Goal: Information Seeking & Learning: Learn about a topic

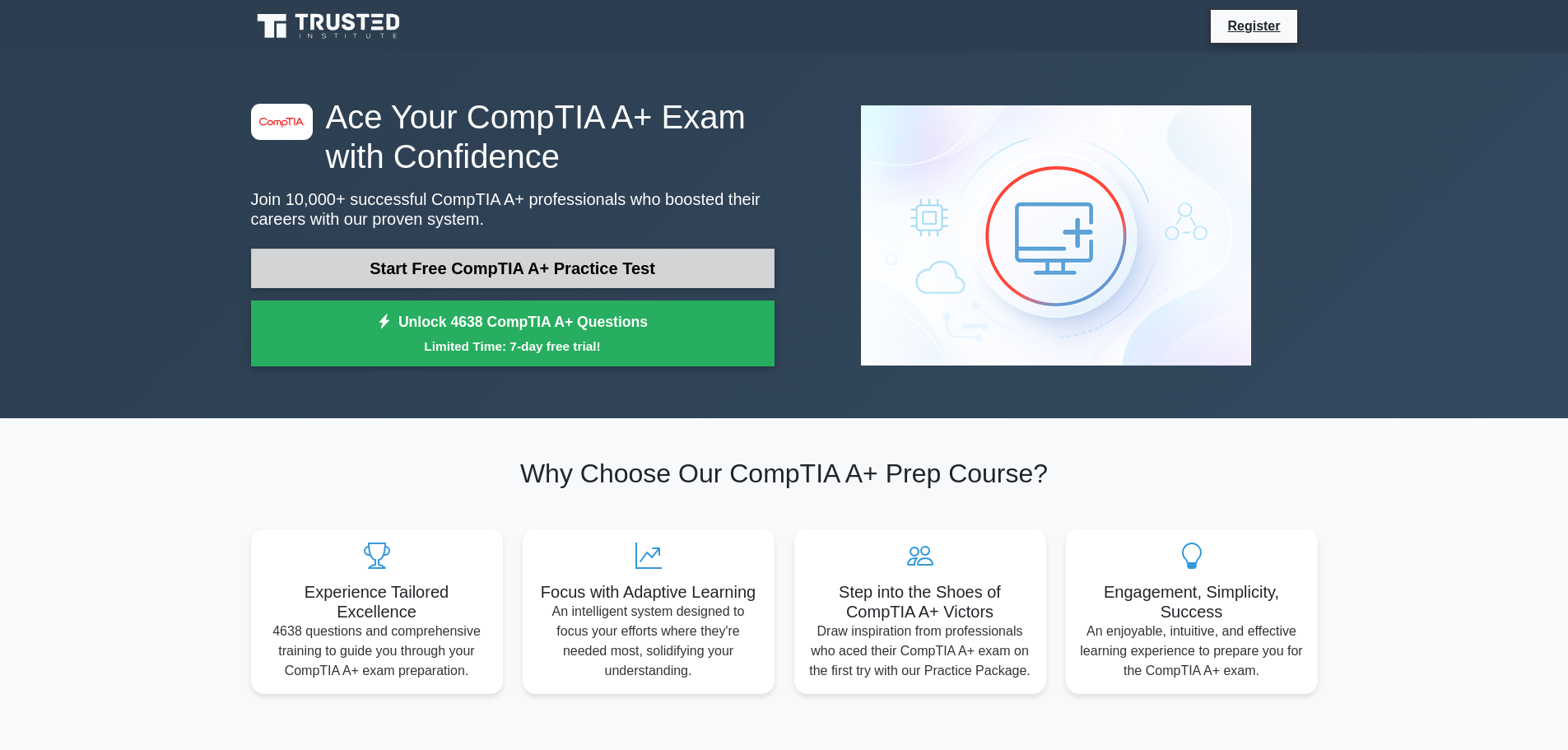
click at [493, 271] on link "Start Free CompTIA A+ Practice Test" at bounding box center [512, 268] width 523 height 40
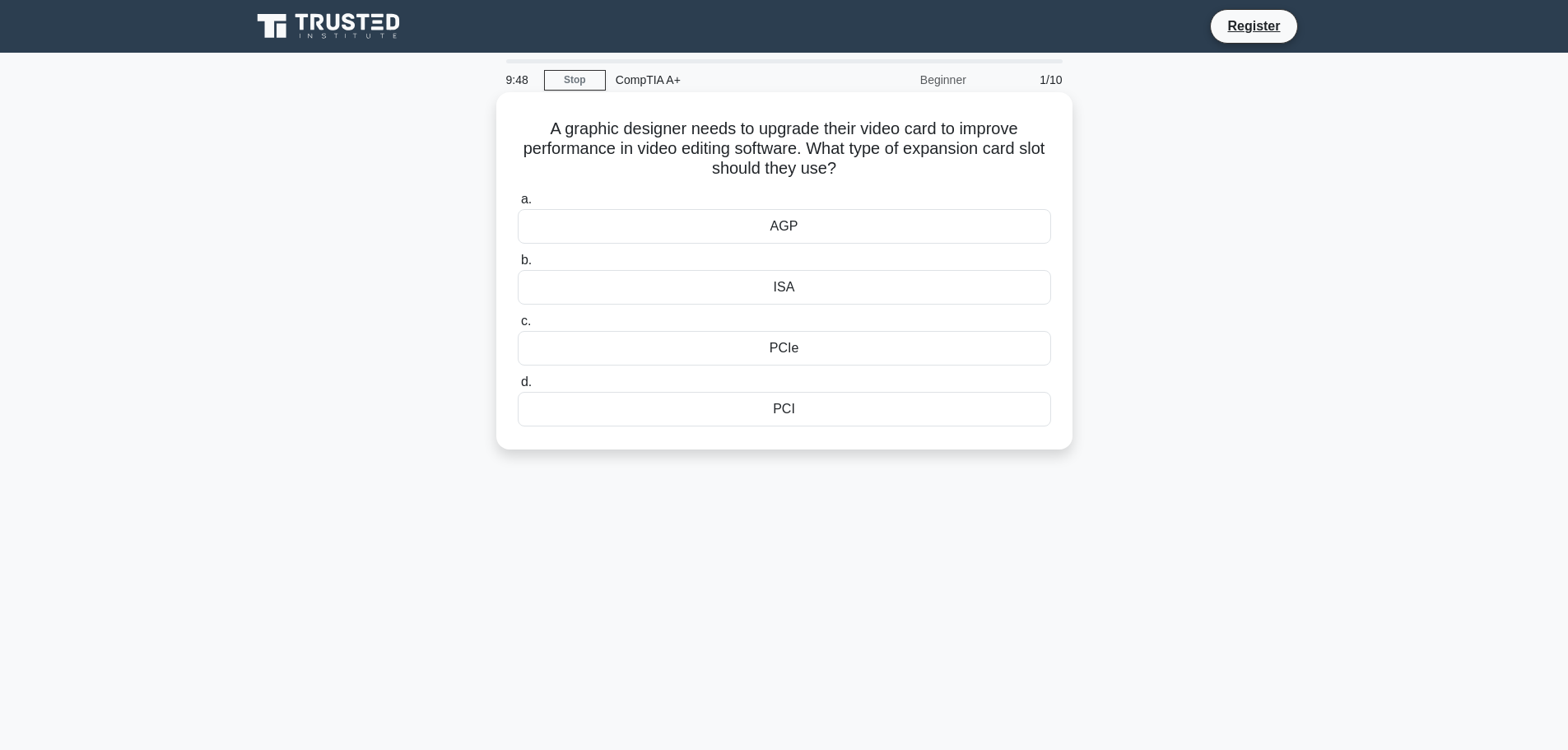
click at [781, 347] on div "PCIe" at bounding box center [784, 348] width 533 height 35
click at [517, 327] on input "c. PCIe" at bounding box center [517, 322] width 0 height 11
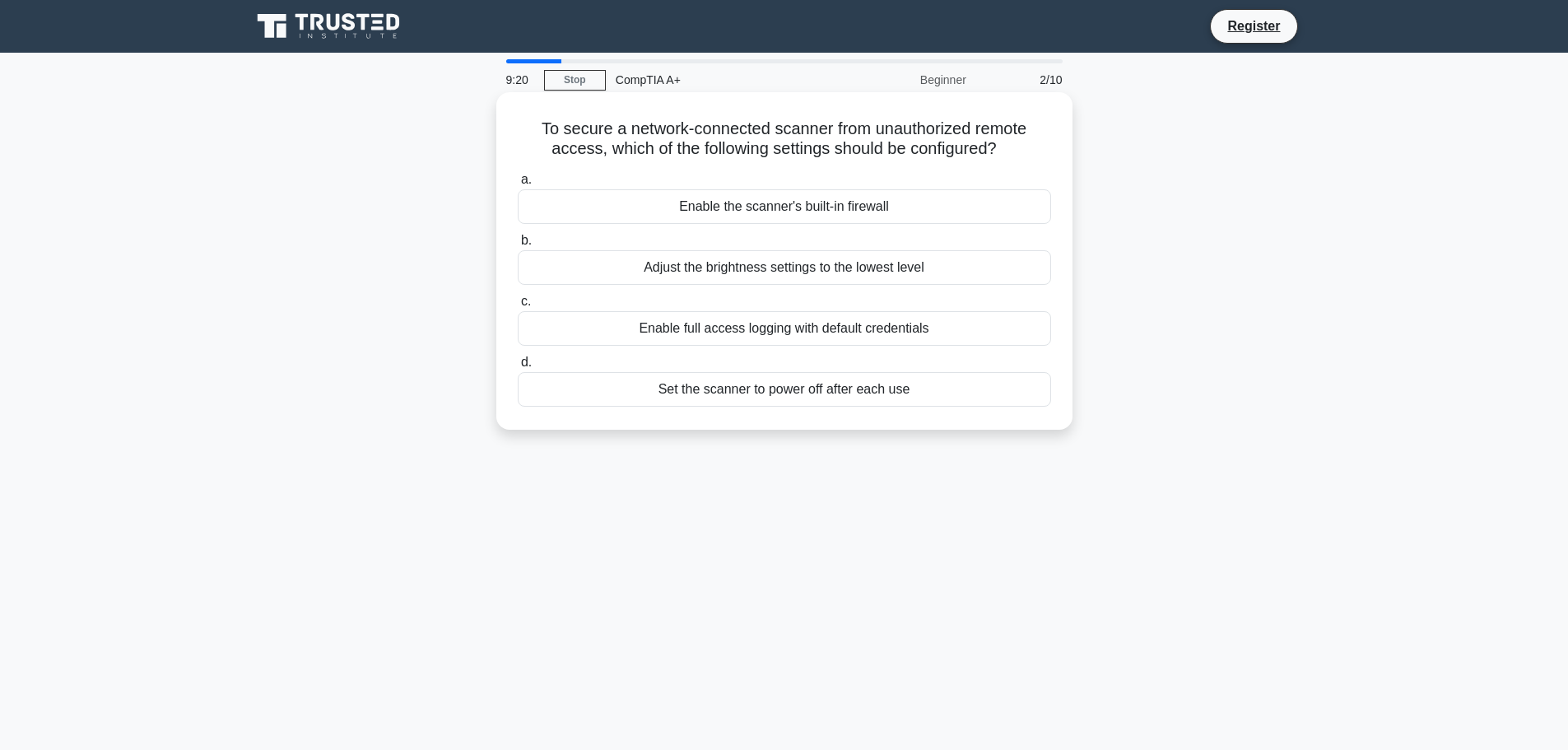
click at [759, 340] on div "Enable full access logging with default credentials" at bounding box center [784, 328] width 533 height 35
click at [517, 307] on input "c. Enable full access logging with default credentials" at bounding box center [517, 301] width 0 height 11
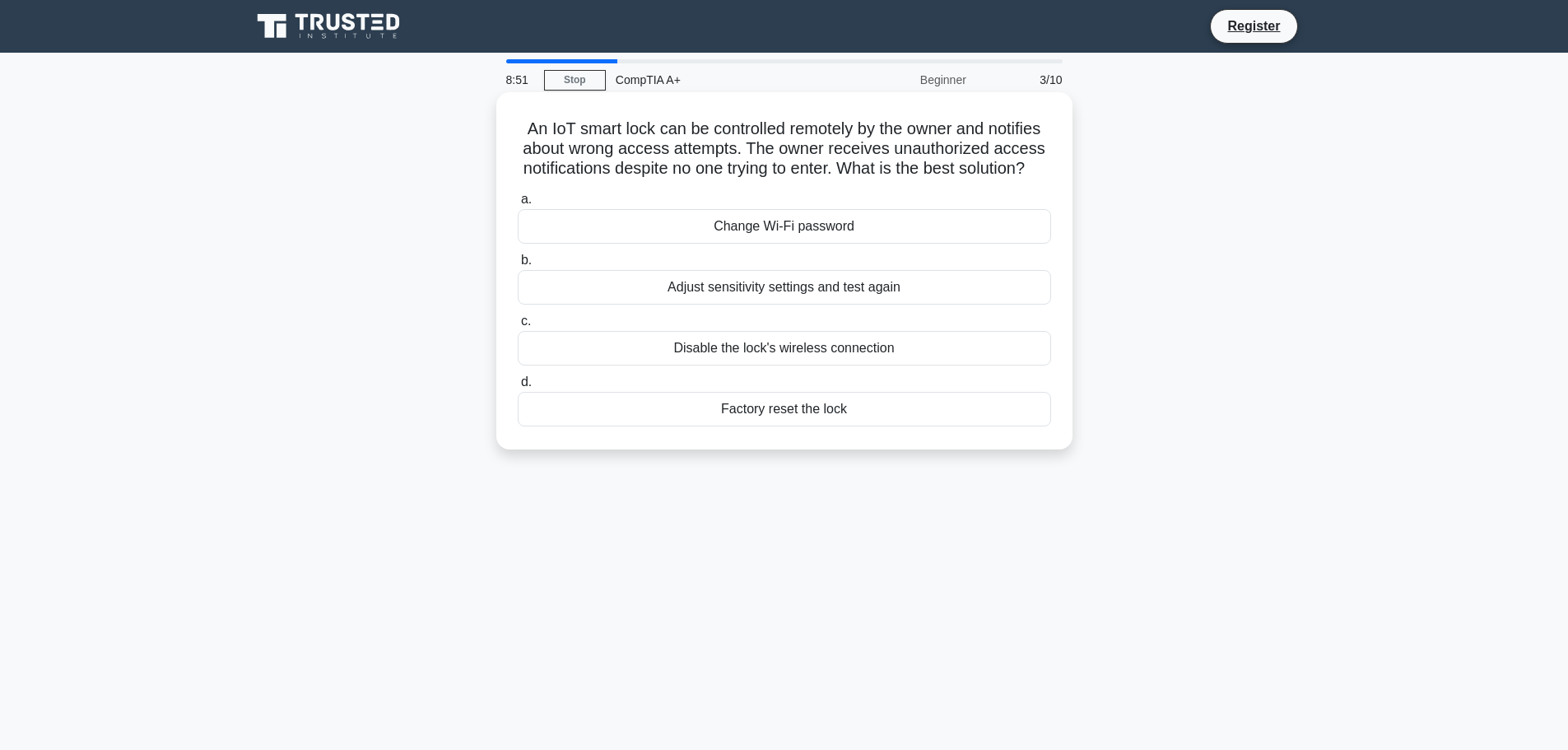
click at [725, 305] on div "Adjust sensitivity settings and test again" at bounding box center [784, 287] width 533 height 35
click at [517, 266] on input "b. Adjust sensitivity settings and test again" at bounding box center [517, 260] width 0 height 11
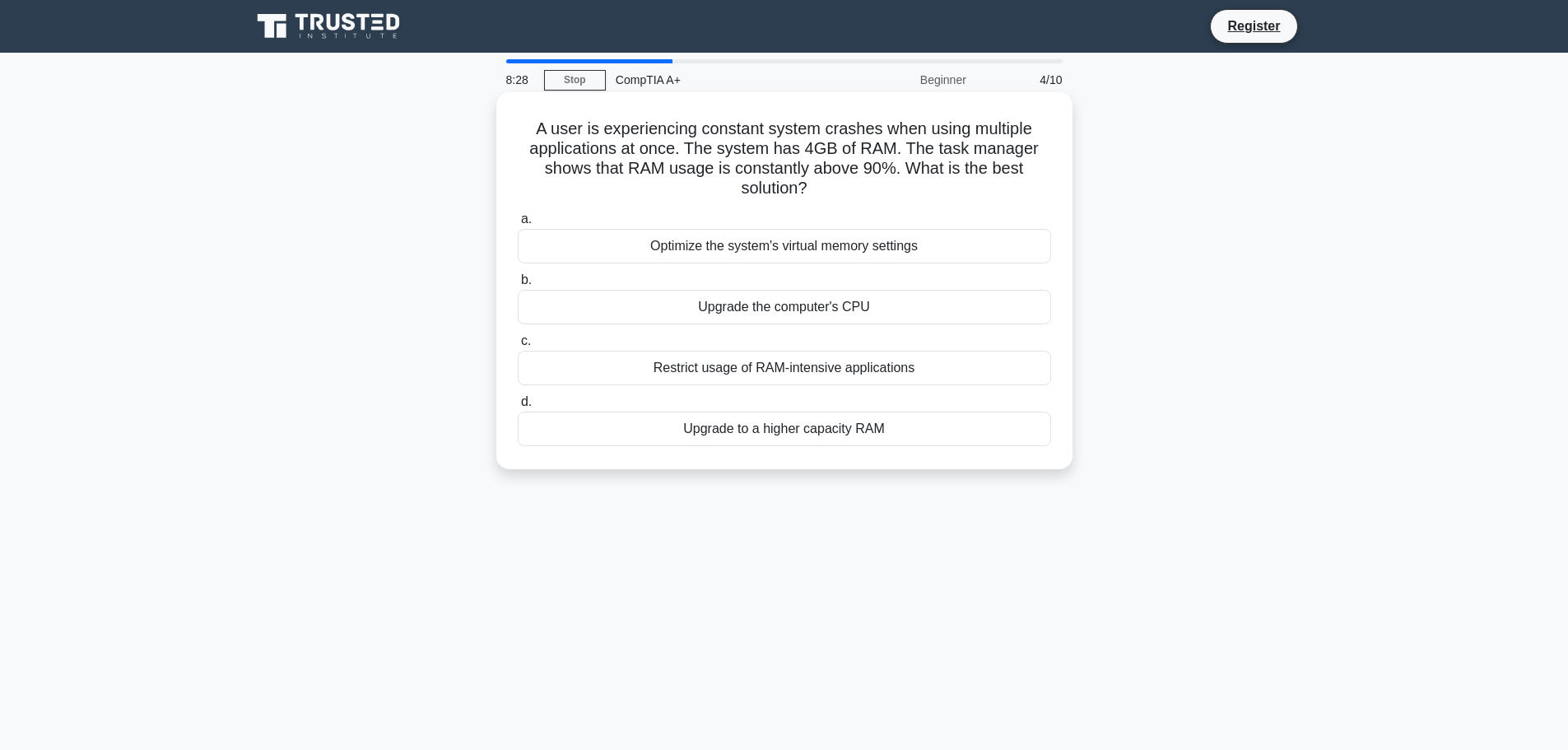
click at [776, 439] on div "Upgrade to a higher capacity RAM" at bounding box center [784, 428] width 533 height 35
click at [517, 407] on input "d. Upgrade to a higher capacity RAM" at bounding box center [517, 402] width 0 height 11
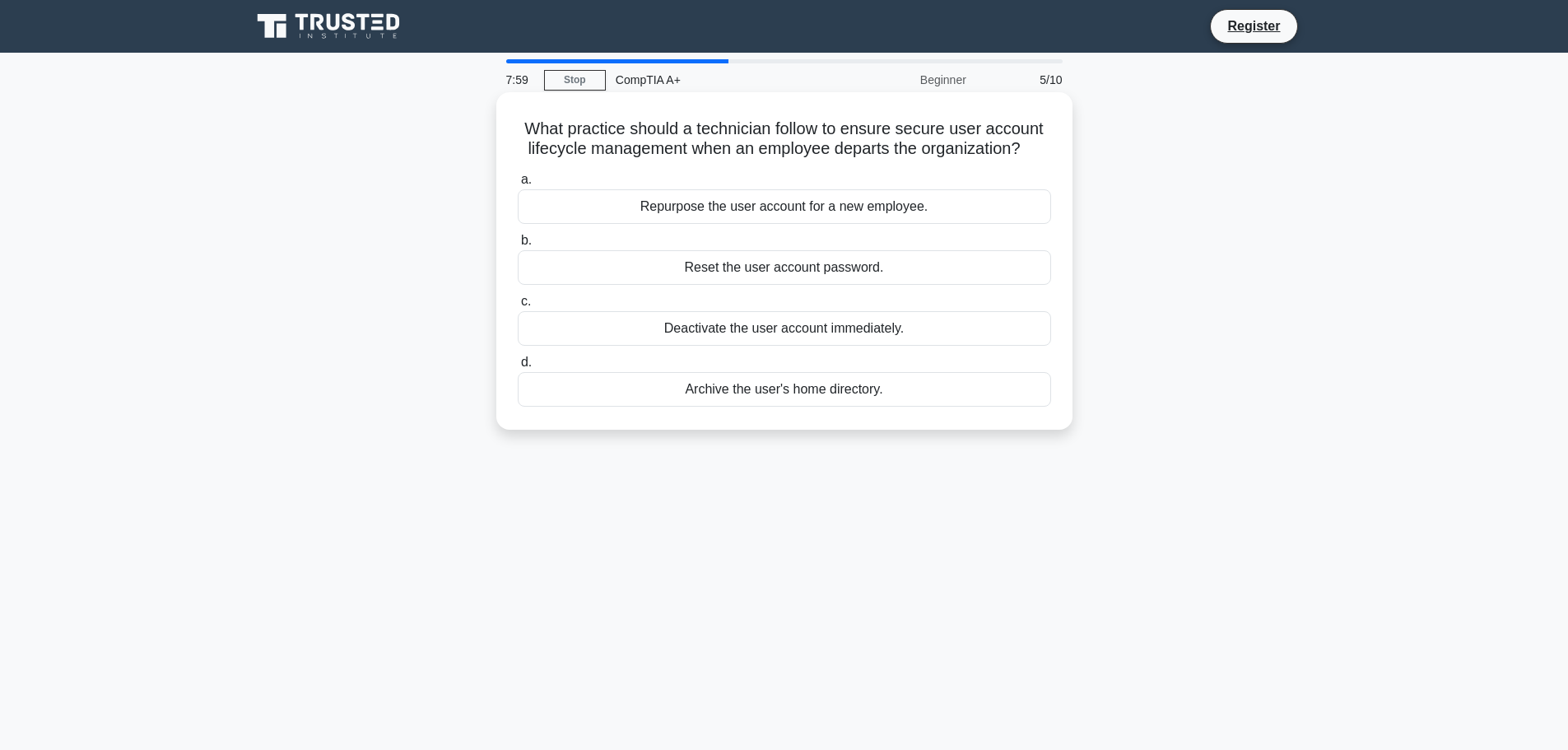
click at [792, 333] on div "Deactivate the user account immediately." at bounding box center [784, 328] width 533 height 35
click at [517, 307] on input "c. Deactivate the user account immediately." at bounding box center [517, 301] width 0 height 11
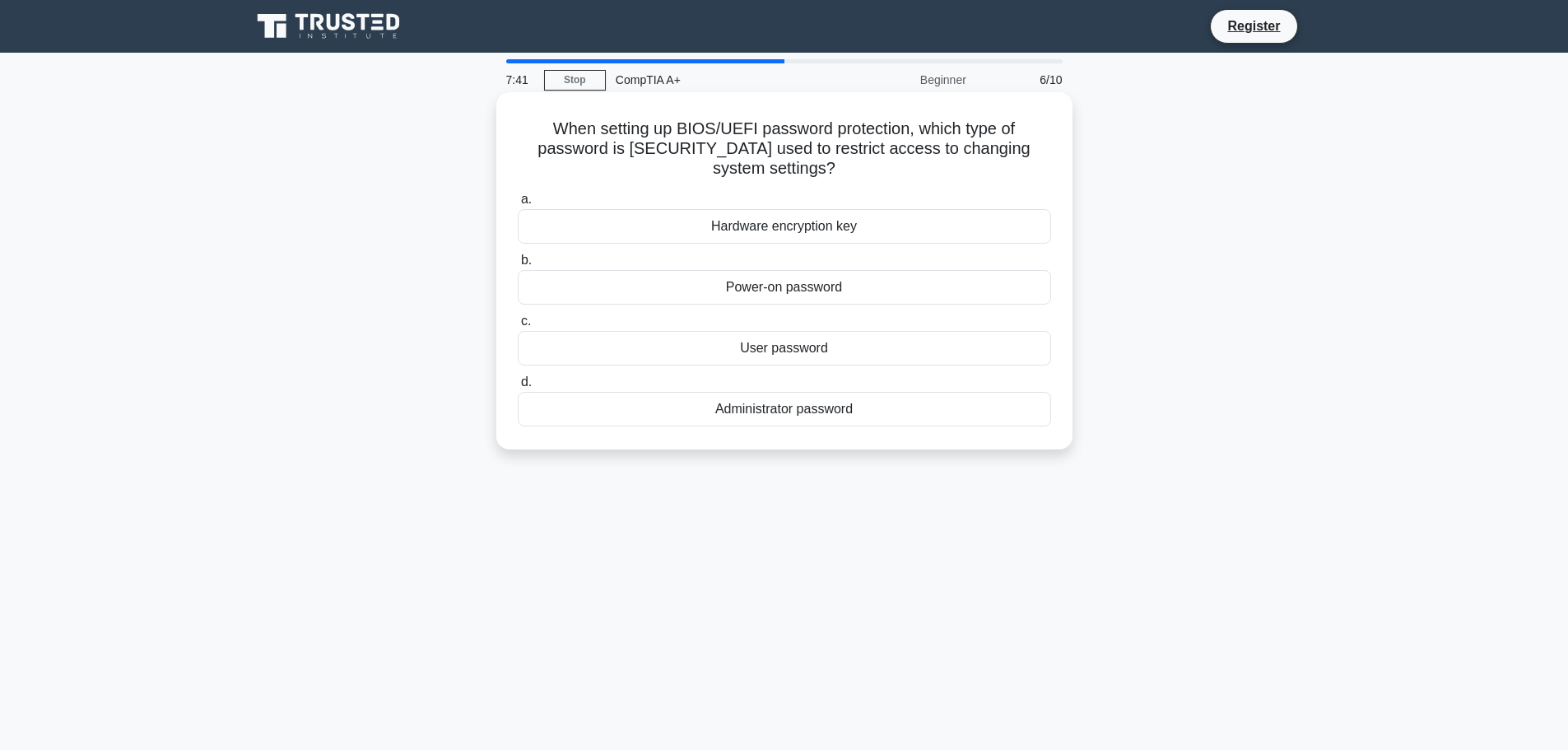
click at [814, 288] on div "Power-on password" at bounding box center [784, 287] width 533 height 35
click at [517, 266] on input "b. Power-on password" at bounding box center [517, 260] width 0 height 11
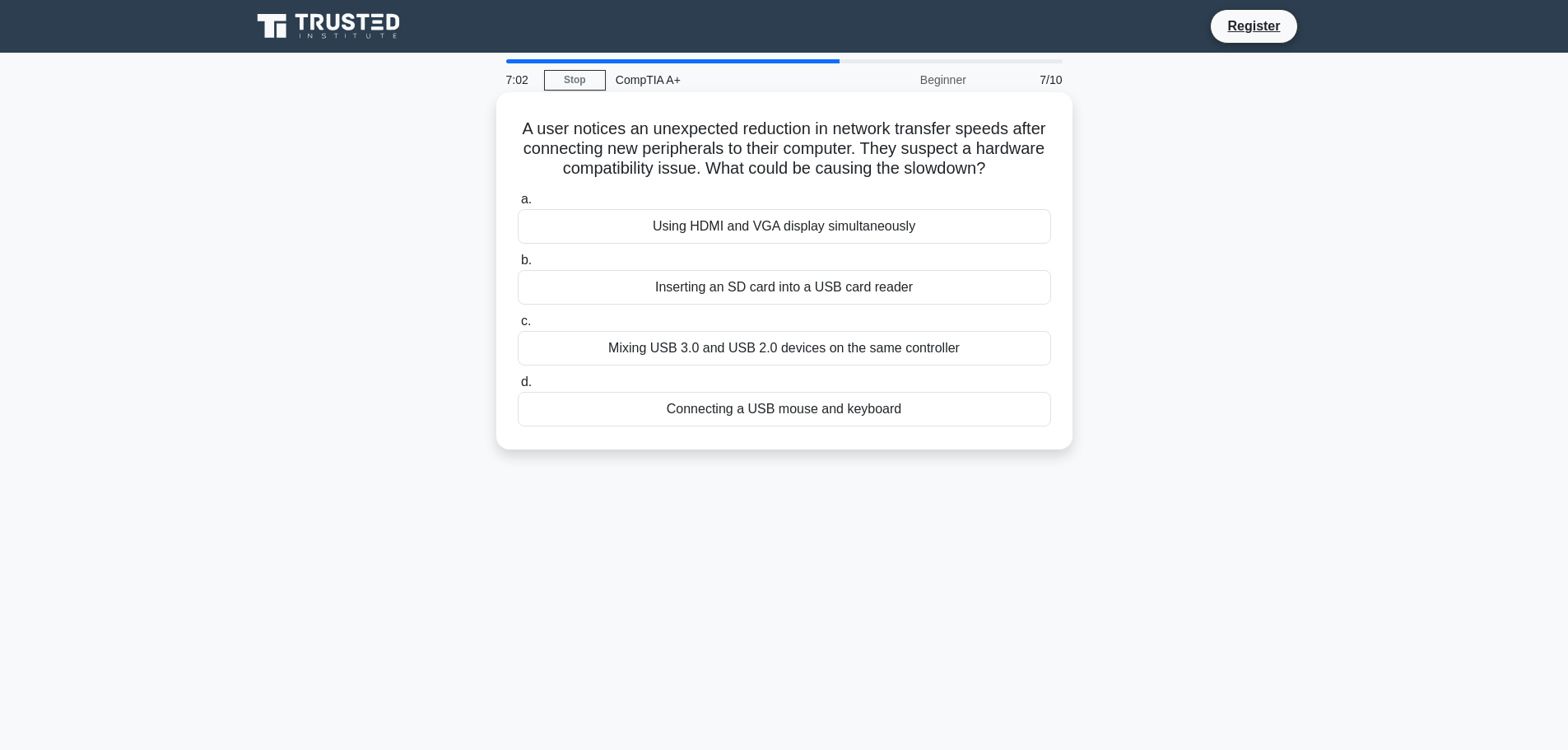
click at [861, 354] on div "Mixing USB 3.0 and USB 2.0 devices on the same controller" at bounding box center [784, 348] width 533 height 35
click at [517, 327] on input "c. Mixing USB 3.0 and USB 2.0 devices on the same controller" at bounding box center [517, 322] width 0 height 11
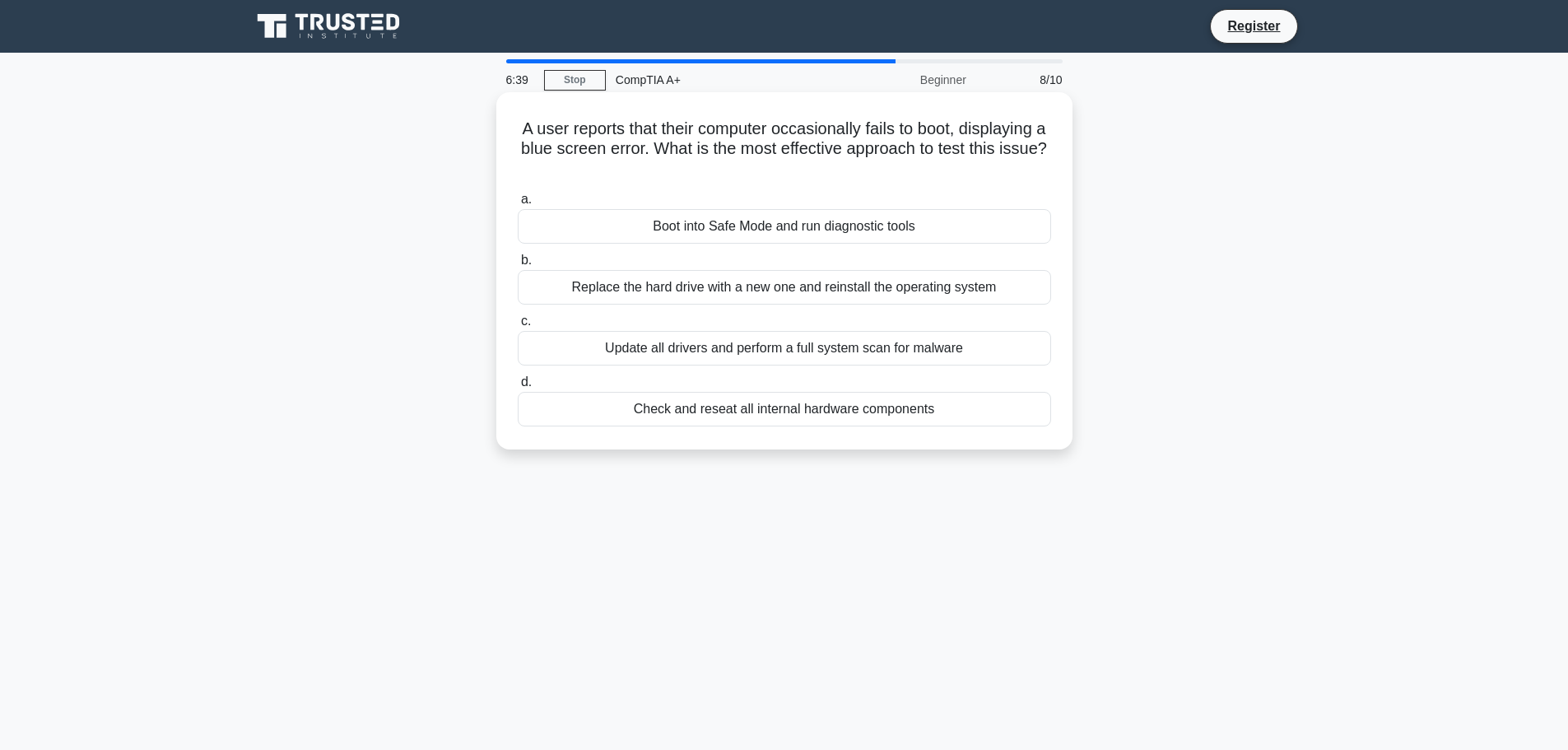
click at [841, 220] on div "Boot into Safe Mode and run diagnostic tools" at bounding box center [784, 226] width 533 height 35
click at [517, 205] on input "a. Boot into Safe Mode and run diagnostic tools" at bounding box center [517, 199] width 0 height 11
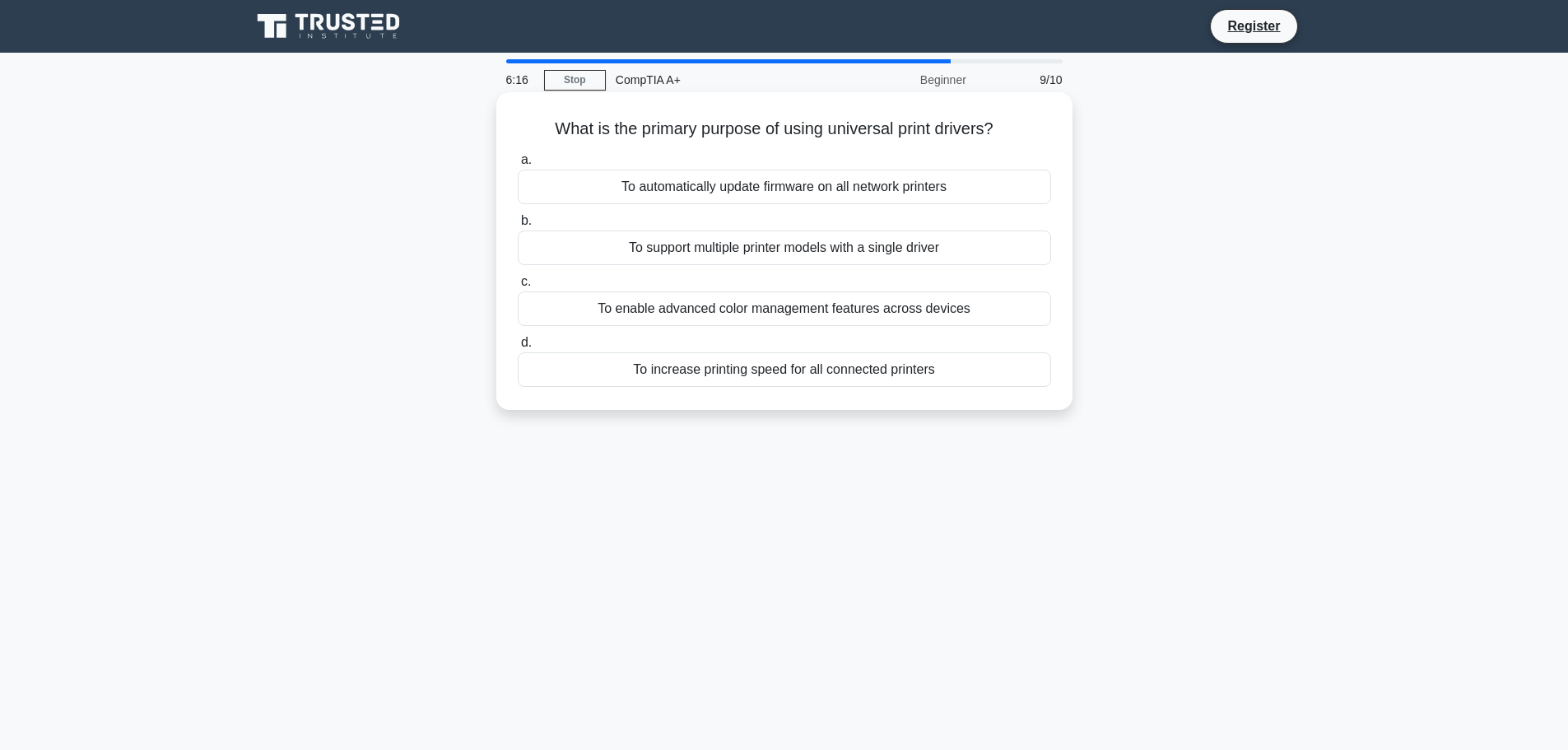
click at [706, 259] on div "To support multiple printer models with a single driver" at bounding box center [784, 247] width 533 height 35
click at [517, 226] on input "b. To support multiple printer models with a single driver" at bounding box center [517, 221] width 0 height 11
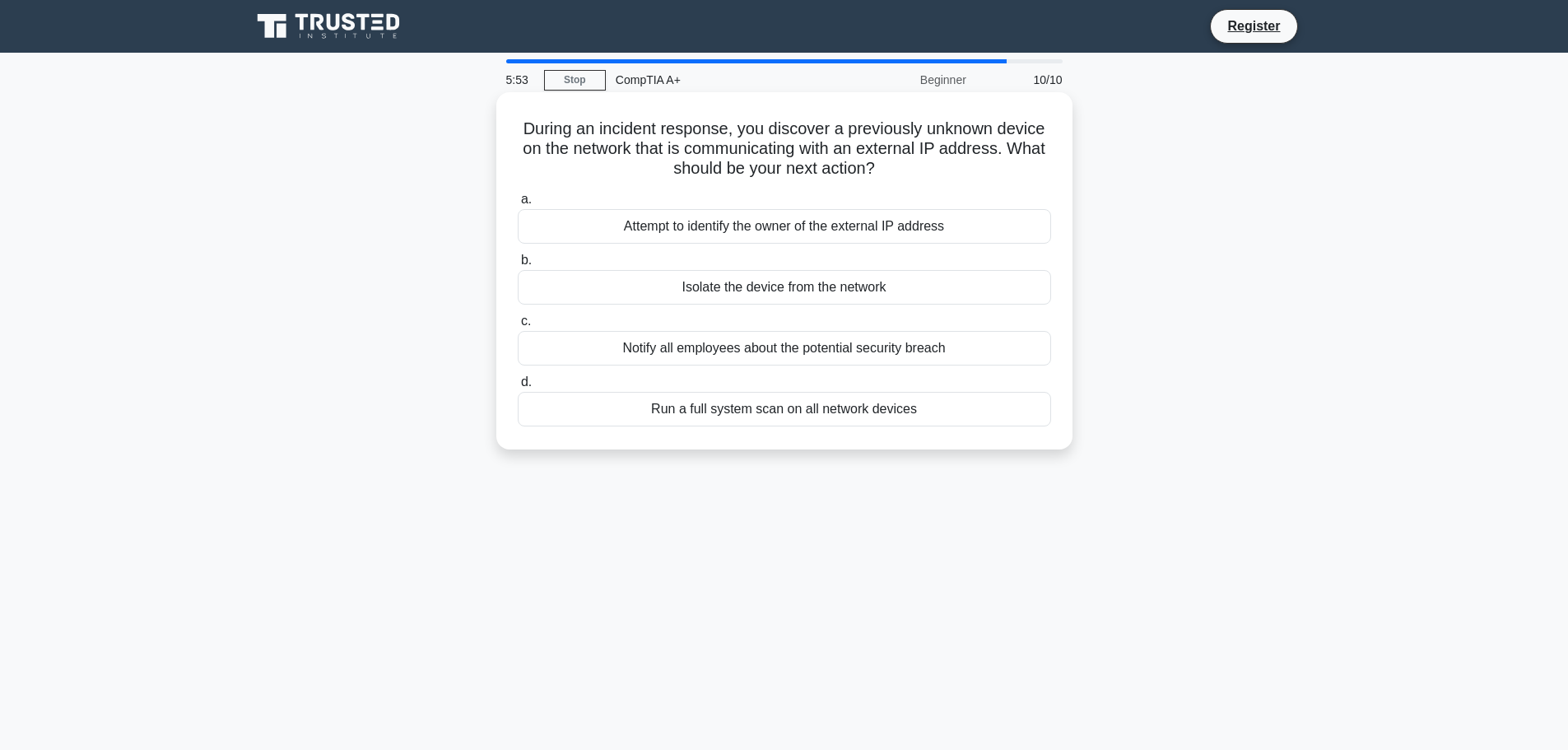
click at [817, 418] on div "Run a full system scan on all network devices" at bounding box center [784, 409] width 533 height 35
click at [517, 388] on input "d. Run a full system scan on all network devices" at bounding box center [517, 382] width 0 height 11
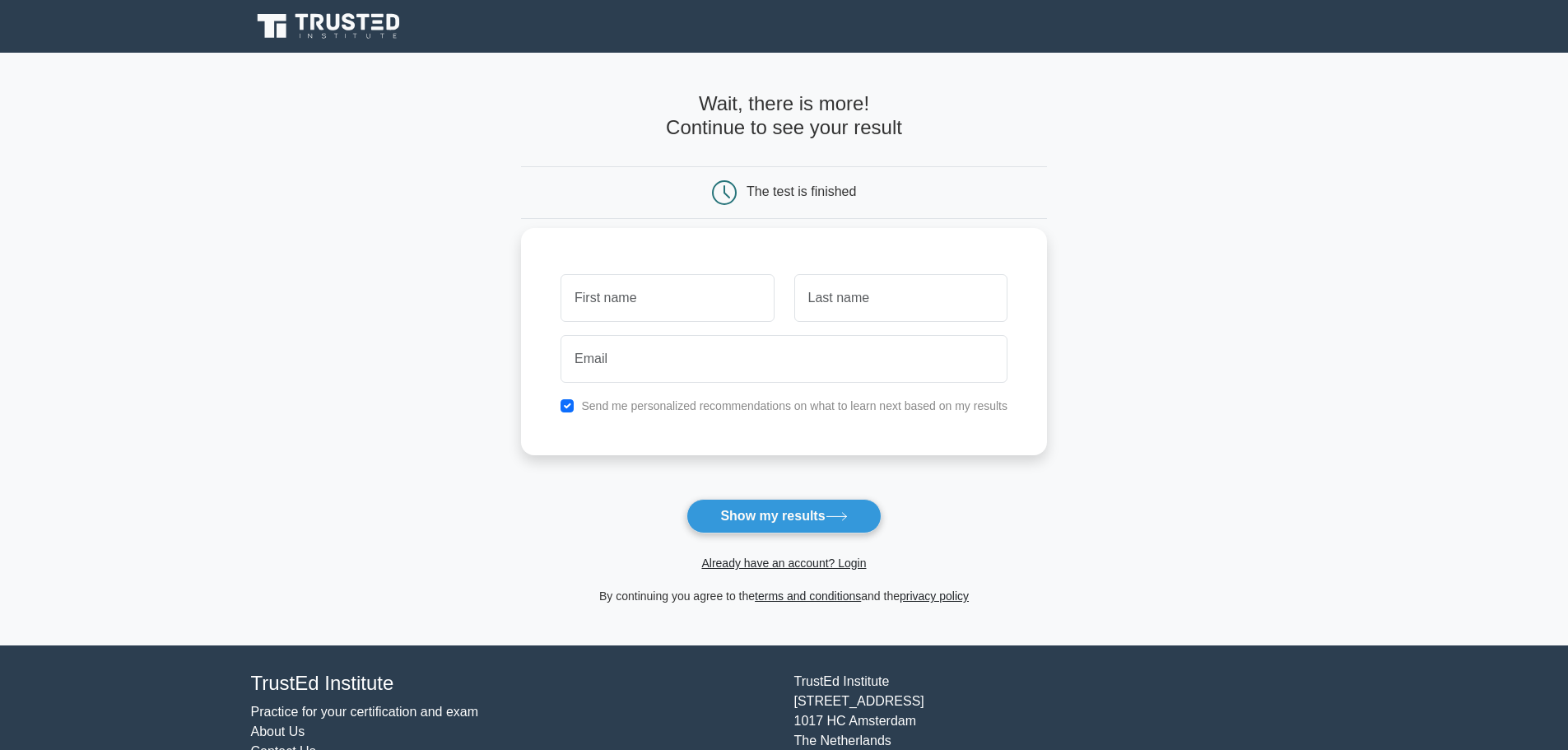
click at [653, 297] on input "text" at bounding box center [666, 298] width 213 height 48
type input "faid"
click at [861, 288] on input "text" at bounding box center [900, 298] width 213 height 48
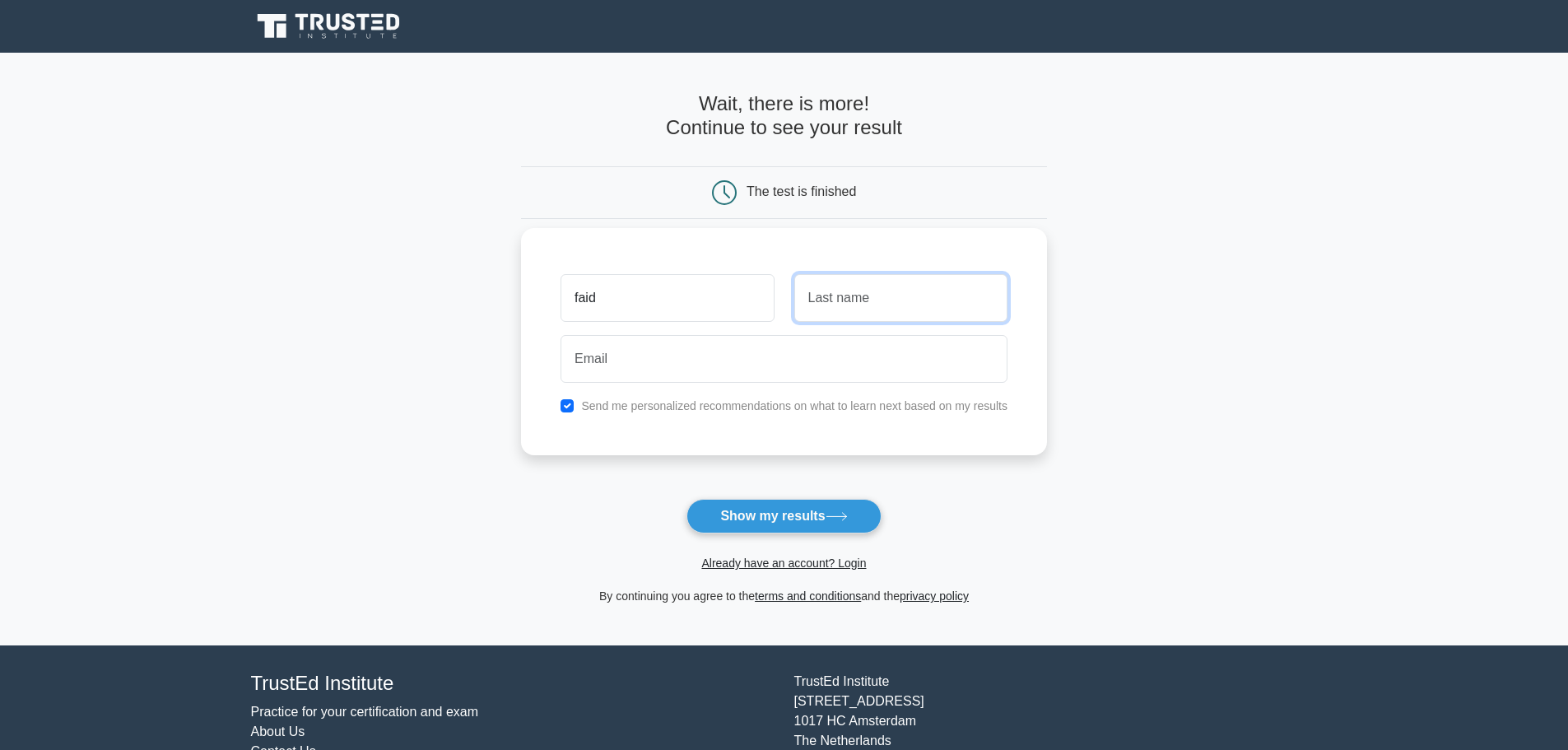
type input "el mehdi"
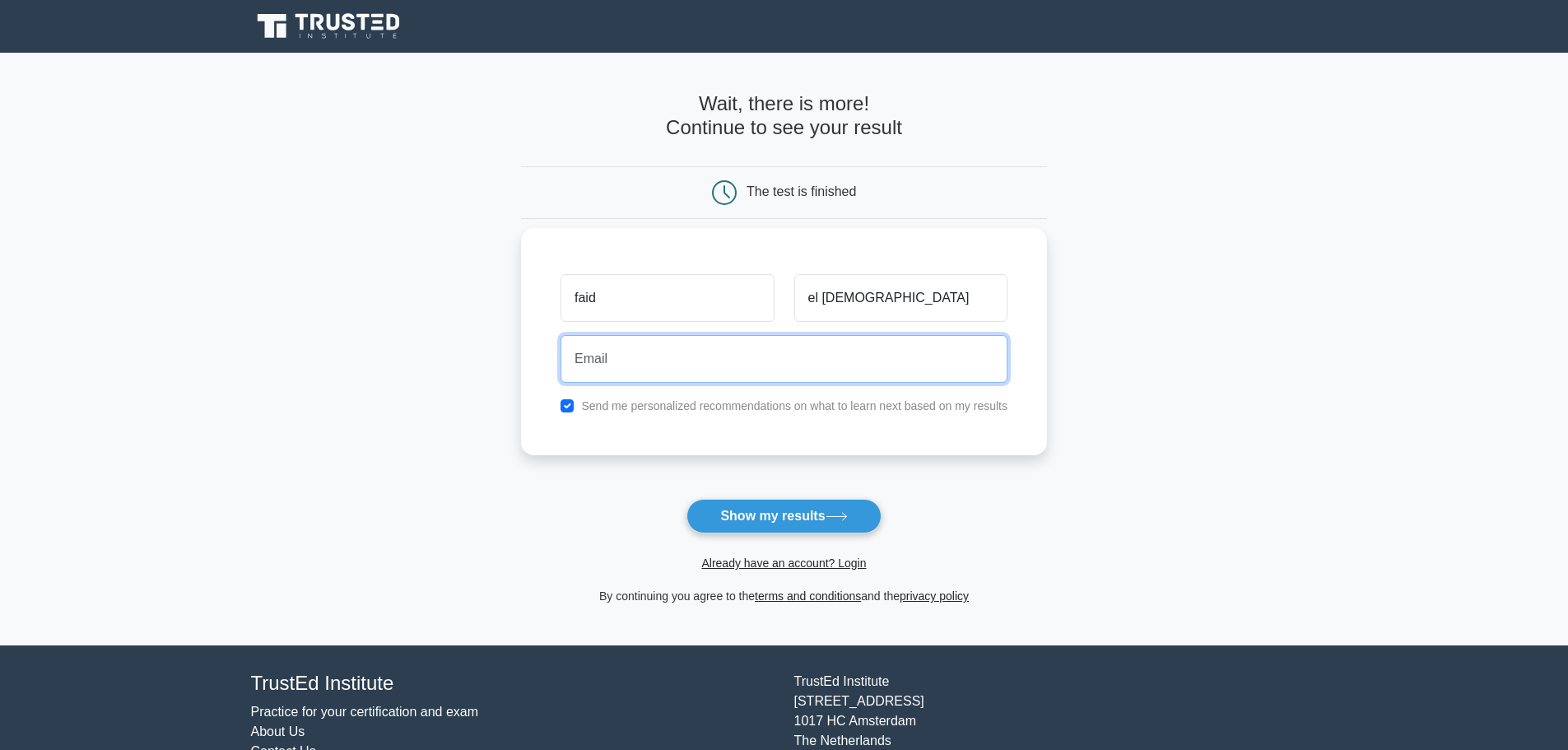
click at [672, 363] on input "email" at bounding box center [783, 359] width 447 height 48
type input "maroc.presto@gmail.com"
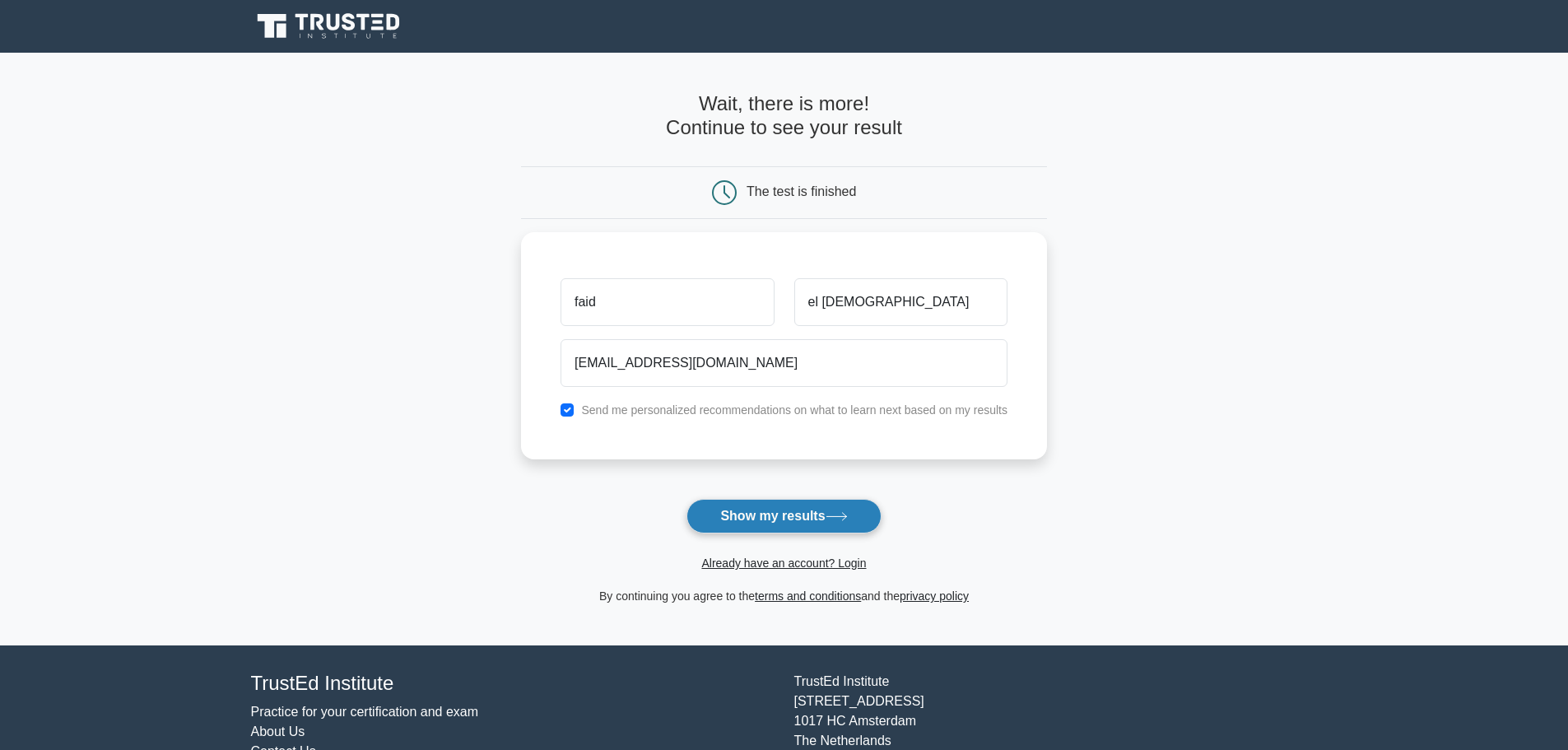
click at [756, 513] on button "Show my results" at bounding box center [783, 516] width 194 height 35
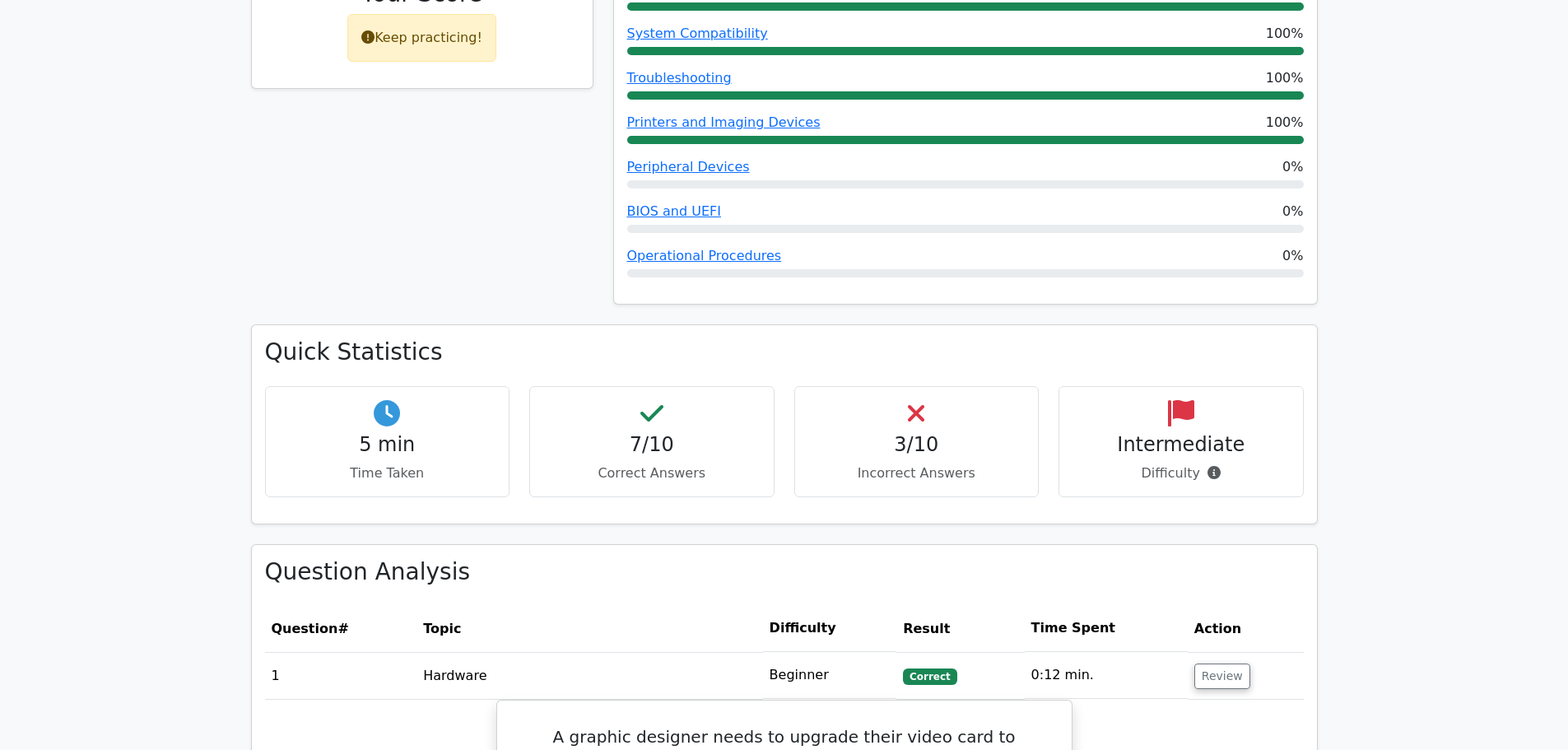
scroll to position [823, 0]
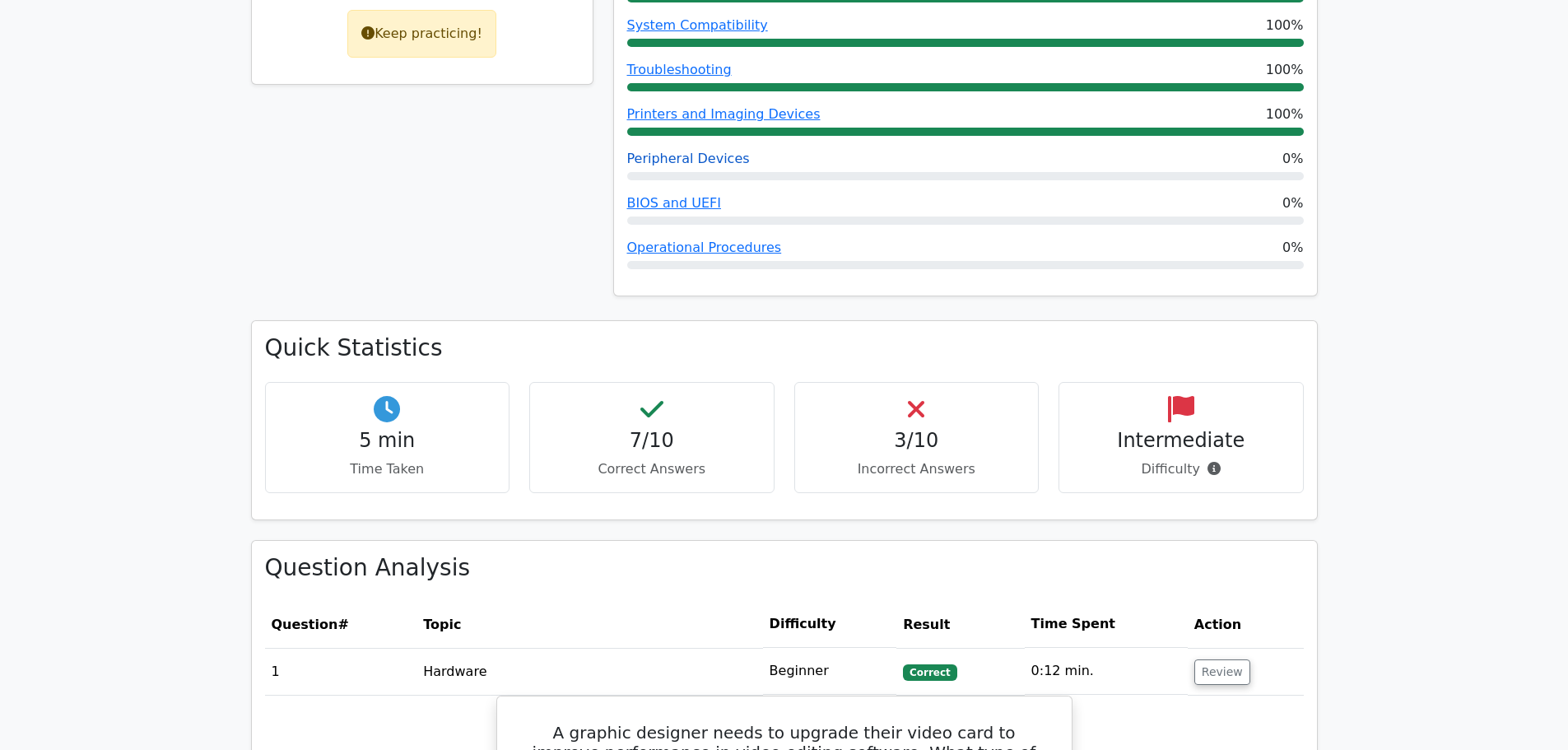
click at [718, 159] on link "Peripheral Devices" at bounding box center [689, 158] width 123 height 16
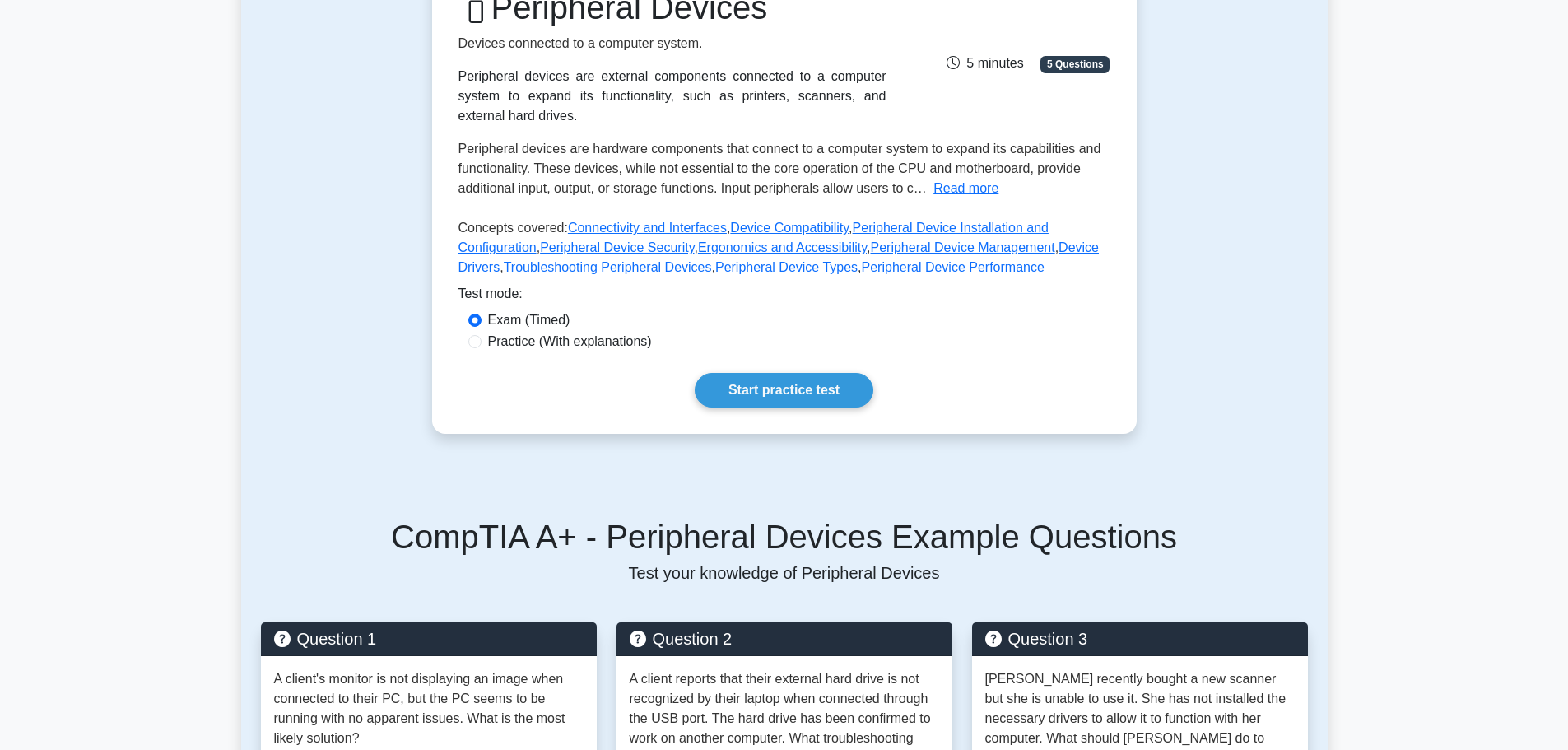
scroll to position [247, 0]
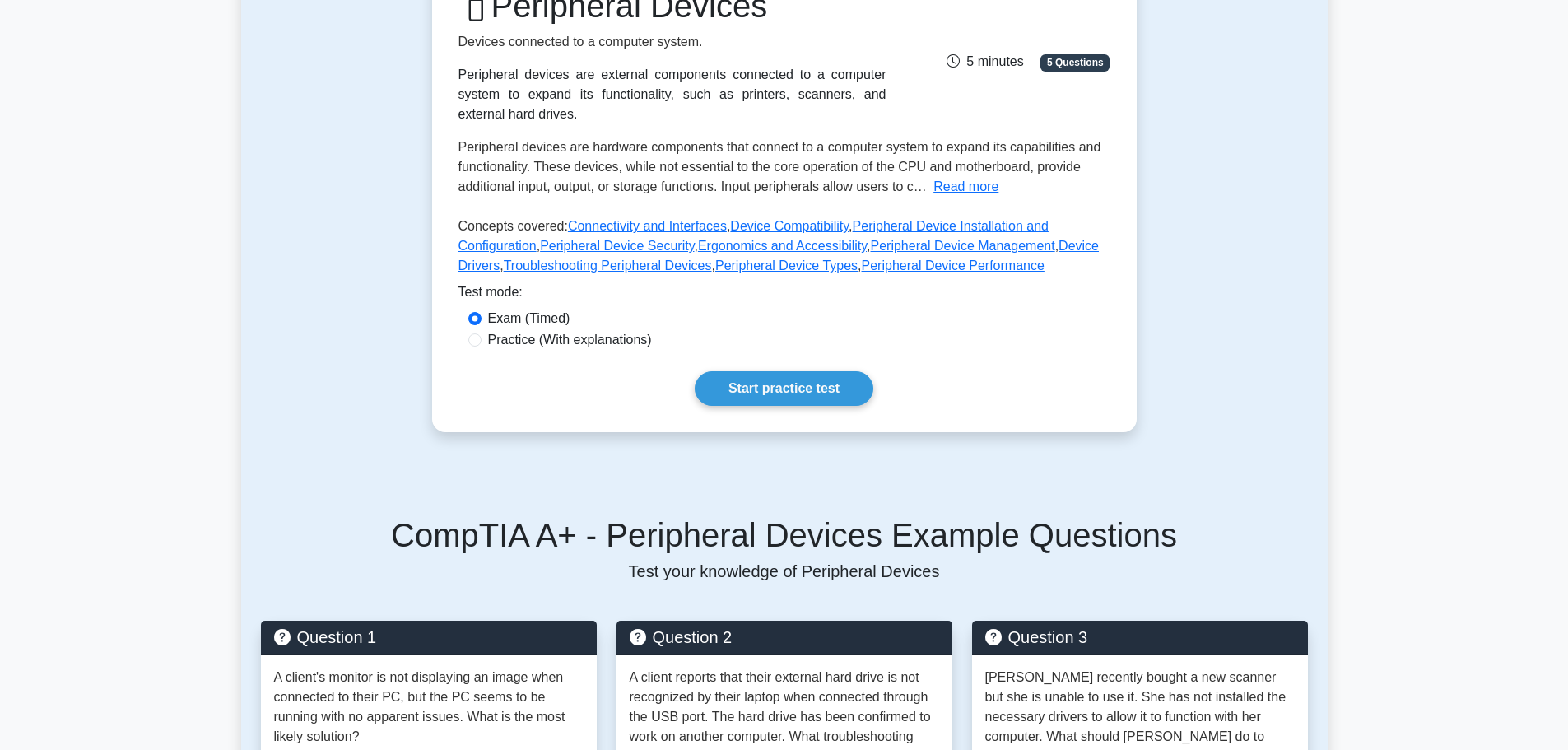
click at [579, 330] on label "Practice (With explanations)" at bounding box center [569, 339] width 164 height 19
click at [481, 333] on input "Practice (With explanations)" at bounding box center [475, 340] width 13 height 13
radio input "true"
click at [790, 376] on link "Start practice test" at bounding box center [784, 388] width 178 height 35
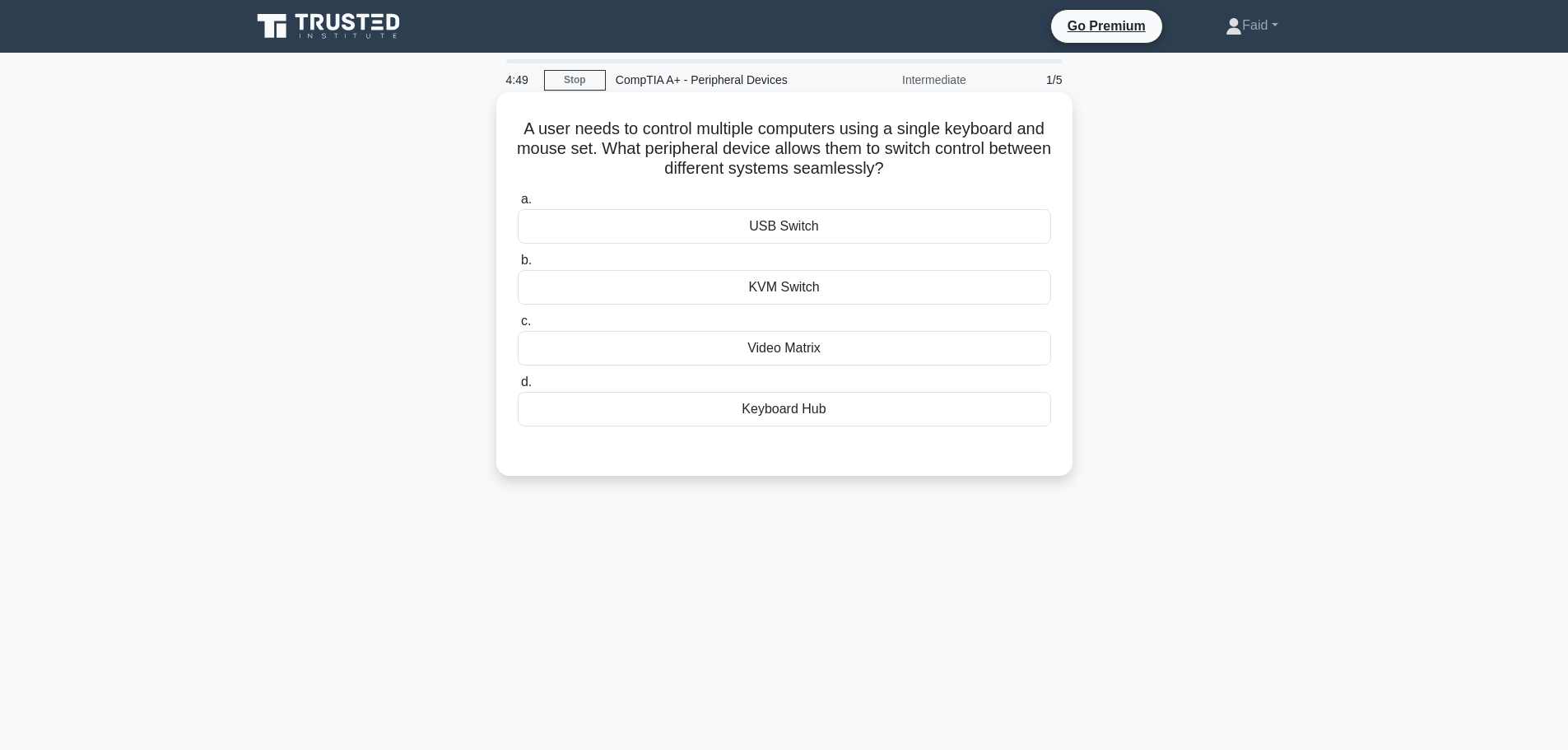
click at [818, 284] on div "KVM Switch" at bounding box center [784, 287] width 533 height 35
click at [517, 266] on input "b. KVM Switch" at bounding box center [517, 260] width 0 height 11
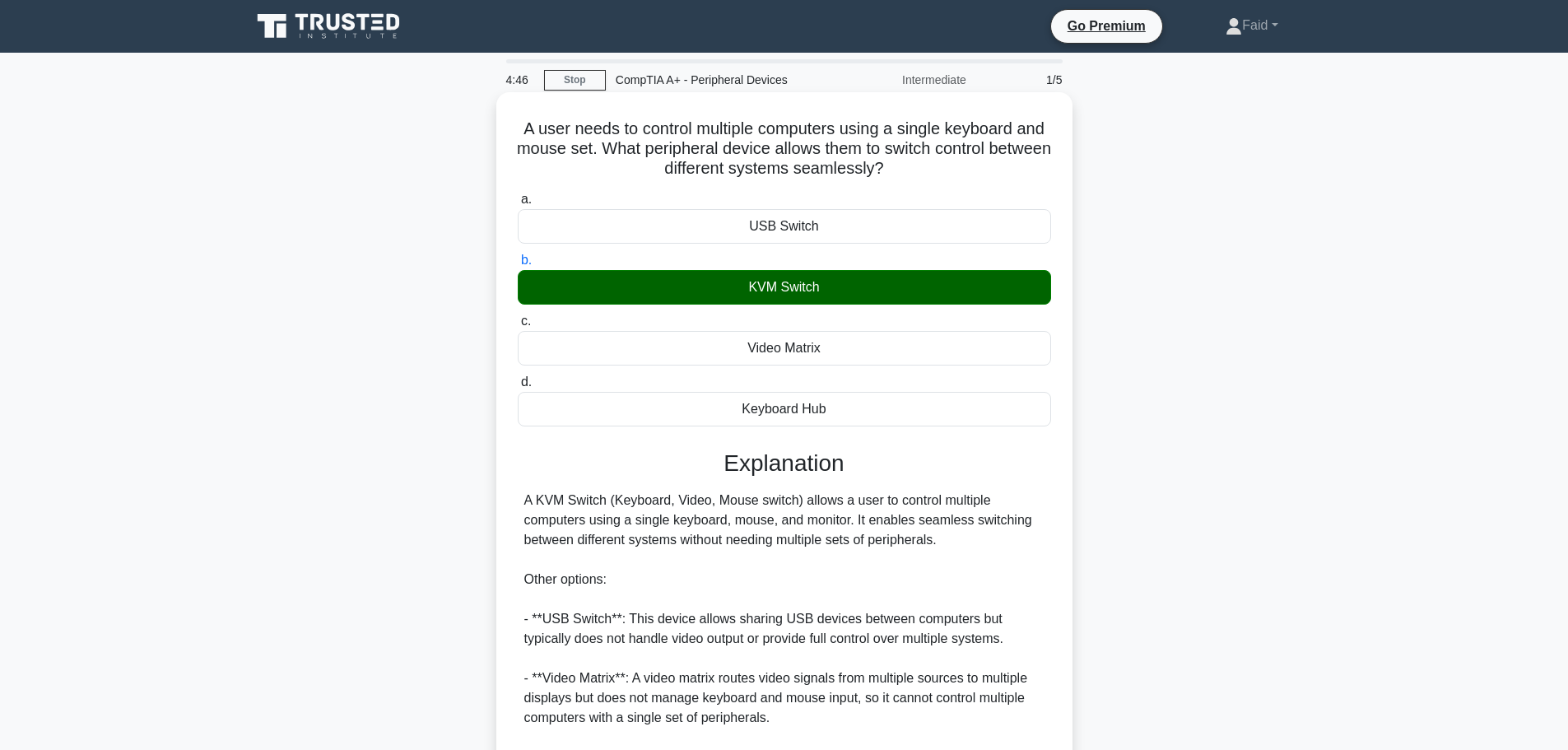
click at [789, 345] on div "Video Matrix" at bounding box center [784, 348] width 533 height 35
click at [517, 327] on input "c. Video Matrix" at bounding box center [517, 322] width 0 height 11
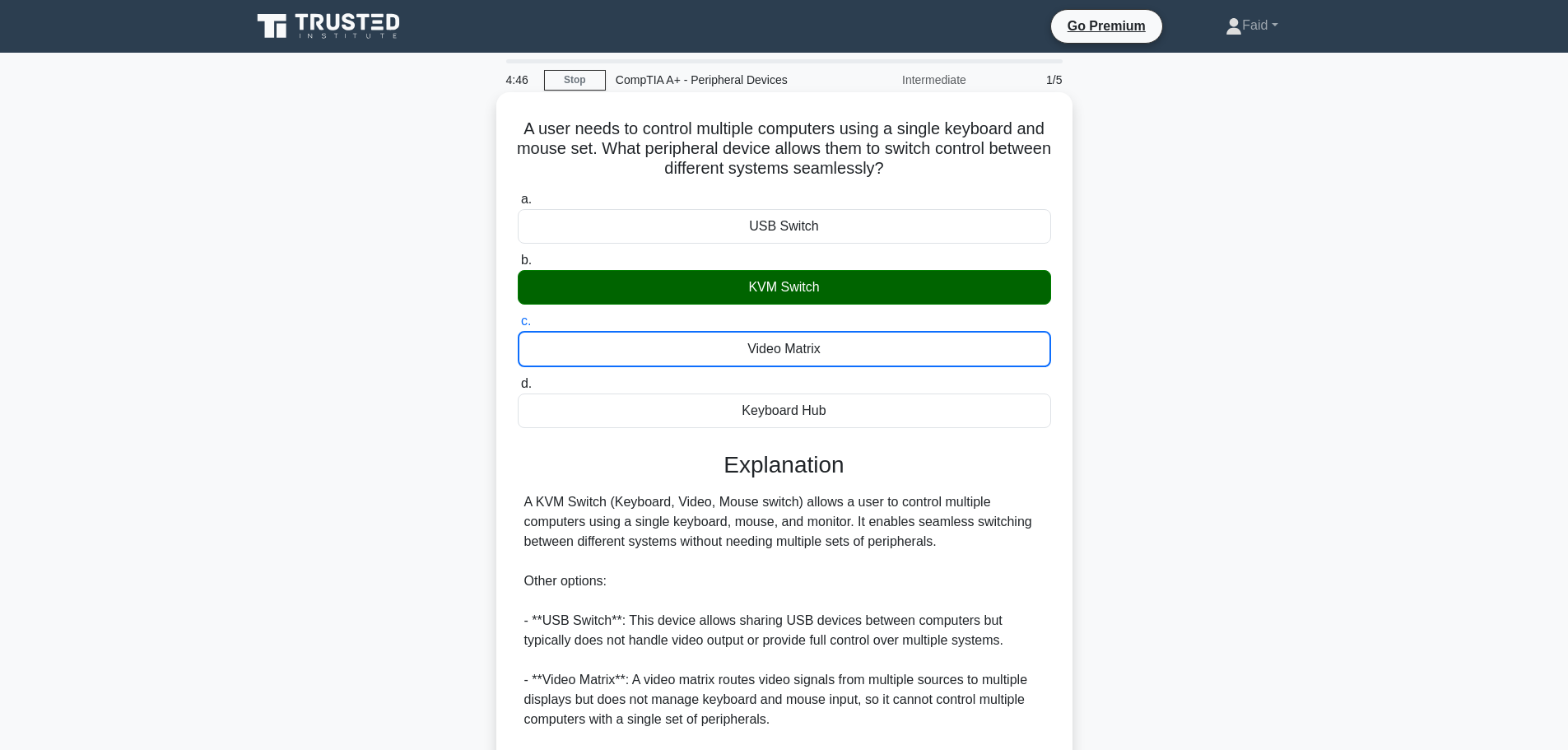
click at [789, 345] on div "Video Matrix" at bounding box center [784, 348] width 533 height 36
click at [517, 327] on input "c. Video Matrix" at bounding box center [517, 322] width 0 height 11
click at [808, 222] on div "USB Switch" at bounding box center [784, 226] width 533 height 35
click at [517, 205] on input "a. USB Switch" at bounding box center [517, 199] width 0 height 11
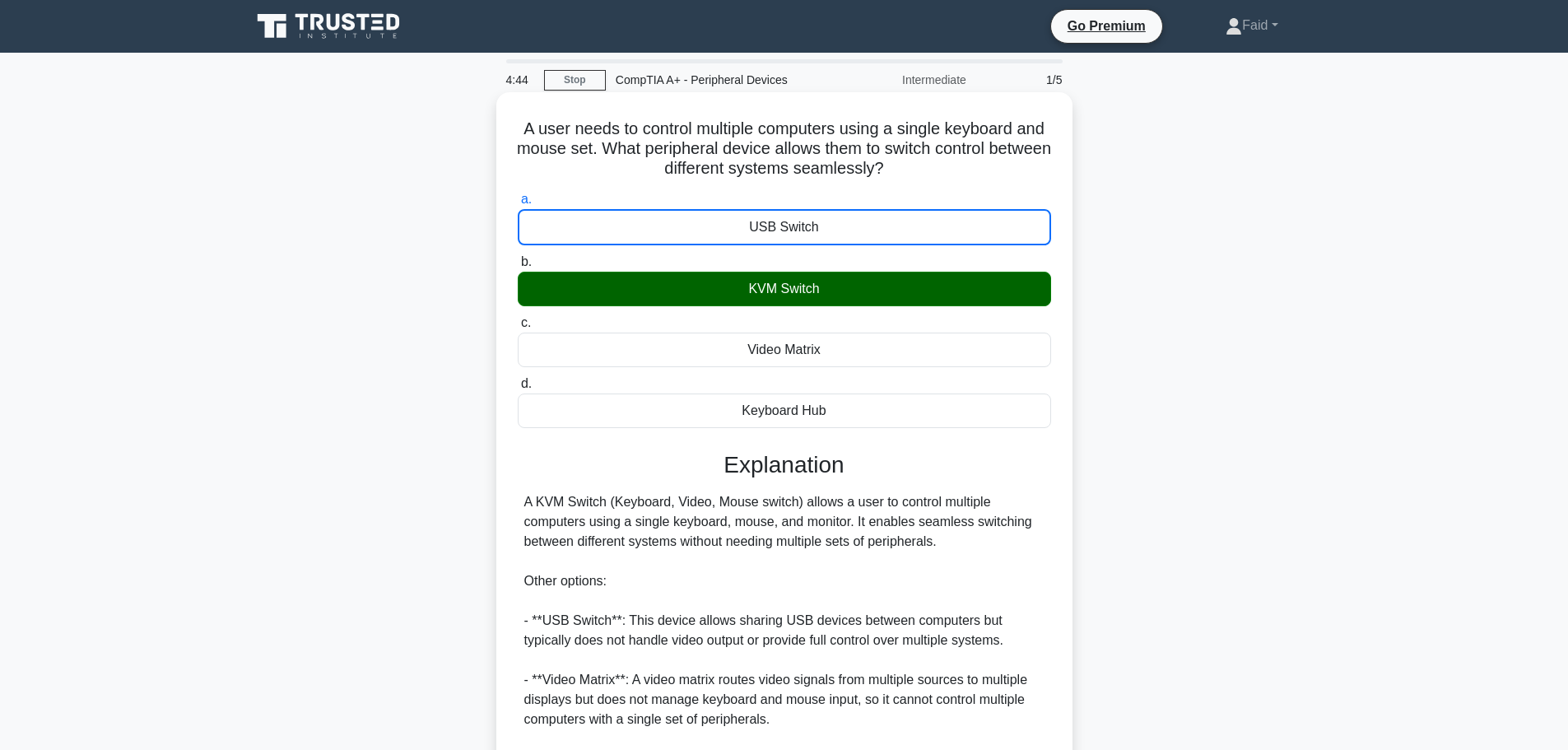
click at [788, 288] on div "KVM Switch" at bounding box center [784, 289] width 533 height 35
click at [517, 268] on input "b. KVM Switch" at bounding box center [517, 262] width 0 height 11
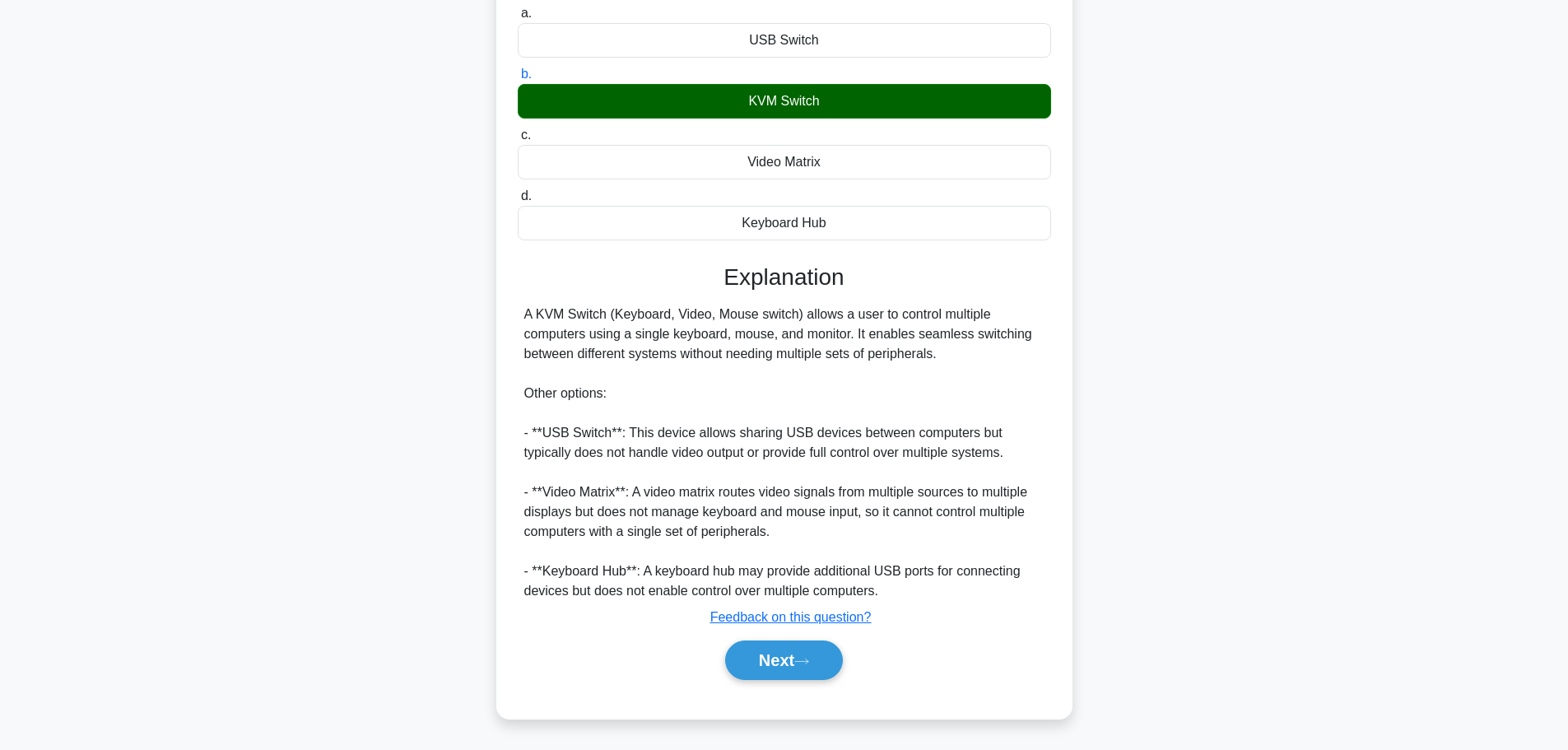
scroll to position [187, 0]
click at [799, 651] on button "Next" at bounding box center [784, 660] width 118 height 40
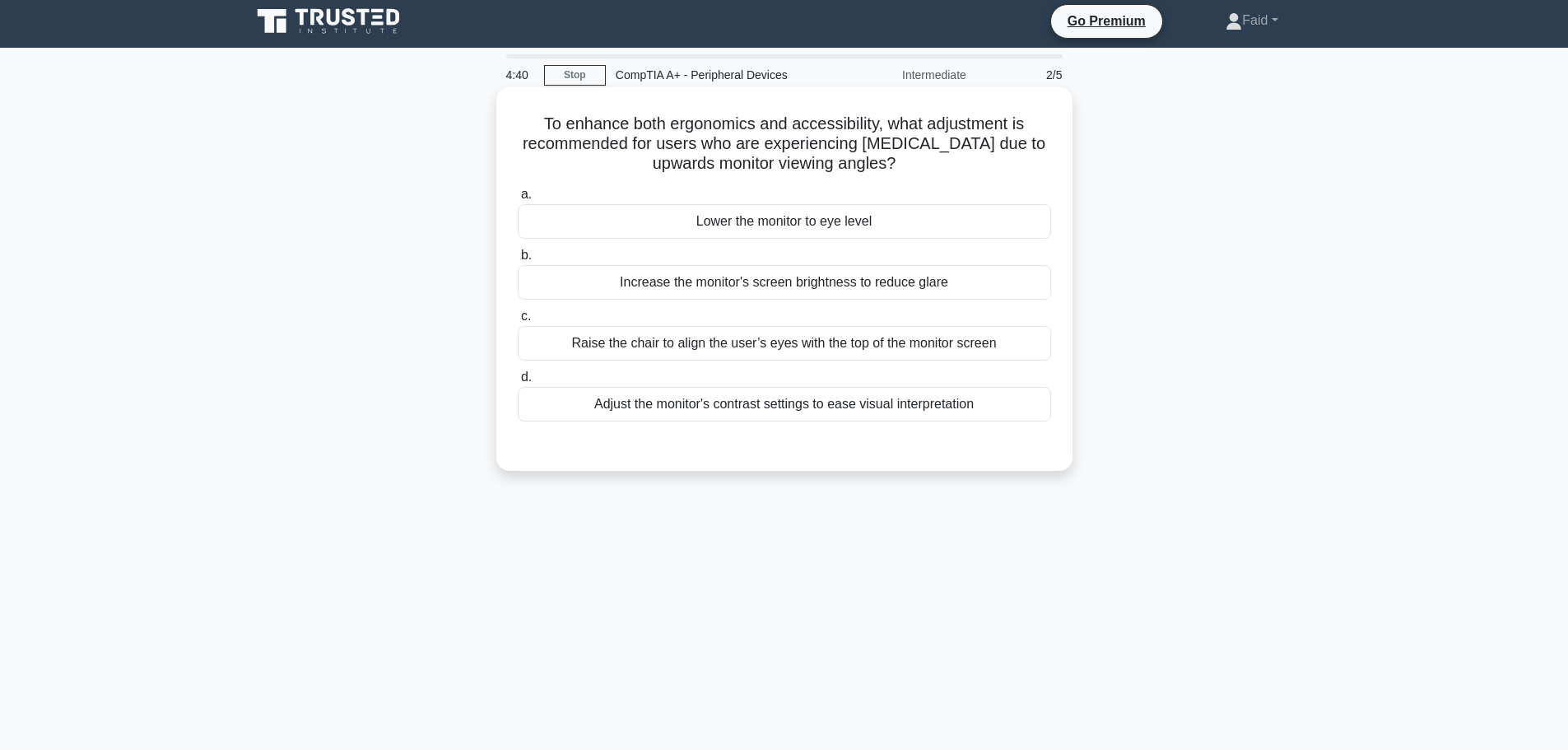
scroll to position [0, 0]
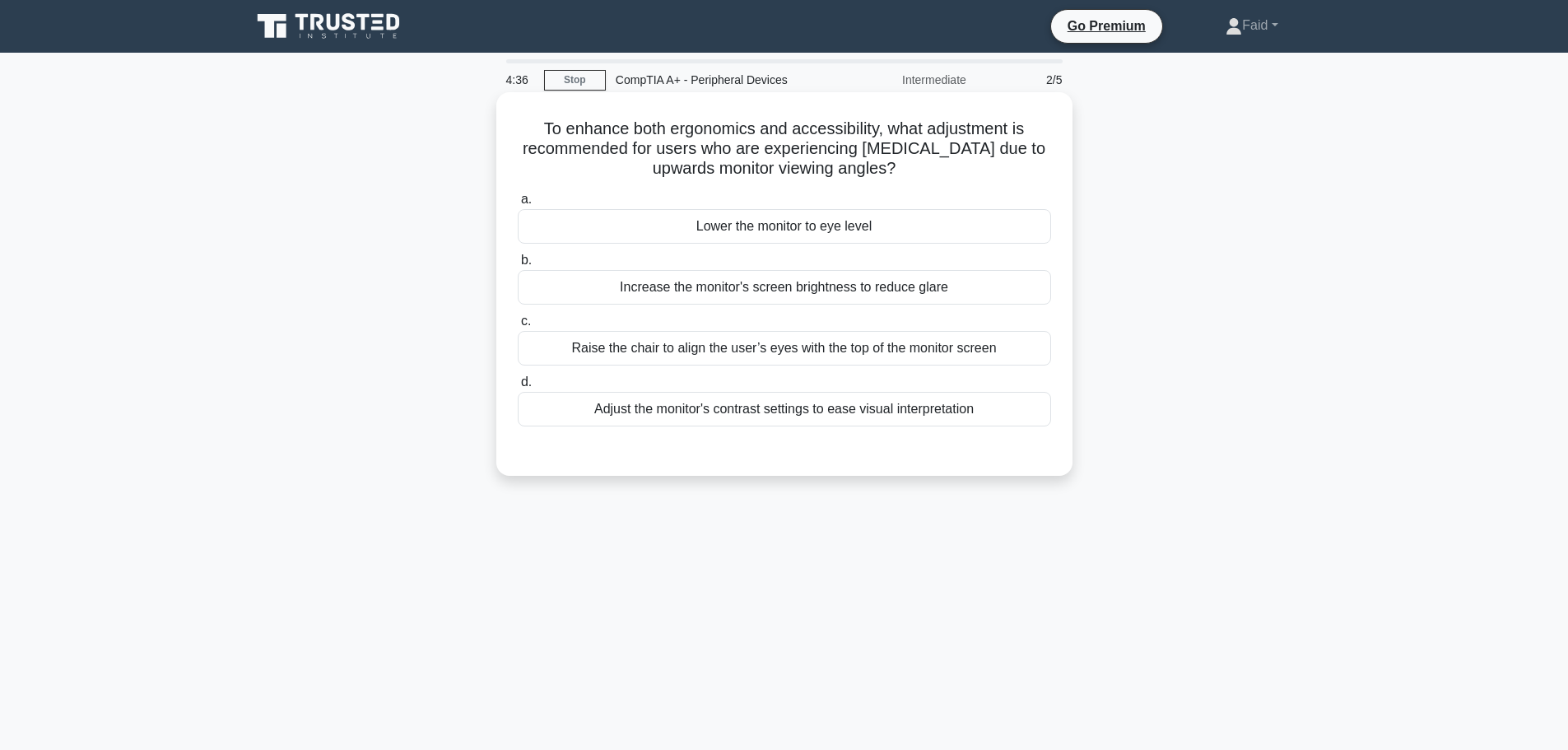
click at [655, 143] on h5 "To enhance both ergonomics and accessibility, what adjustment is recommended fo…" at bounding box center [784, 149] width 537 height 61
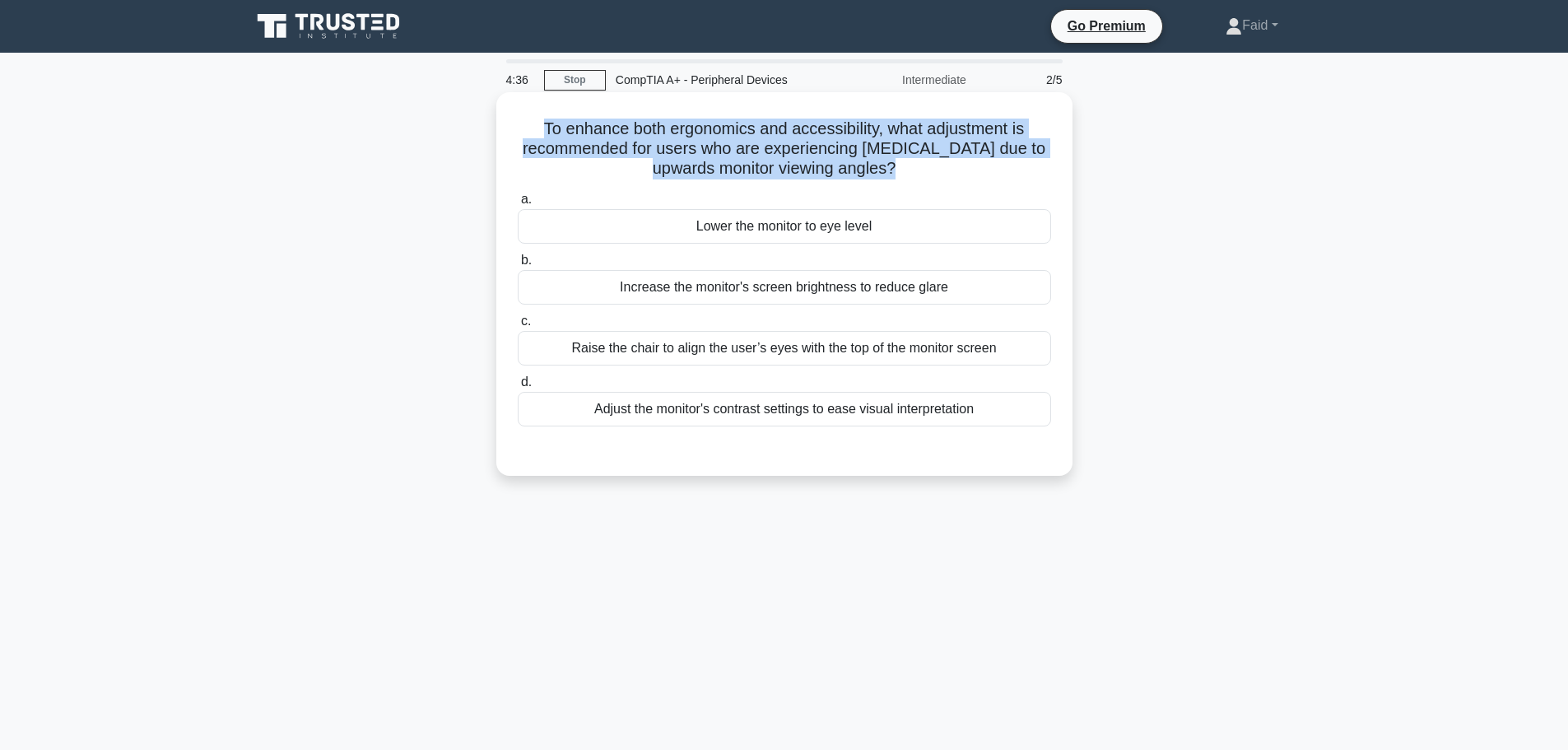
click at [655, 143] on h5 "To enhance both ergonomics and accessibility, what adjustment is recommended fo…" at bounding box center [784, 149] width 537 height 61
click at [660, 171] on h5 "To enhance both ergonomics and accessibility, what adjustment is recommended fo…" at bounding box center [784, 149] width 537 height 61
